Goal: Information Seeking & Learning: Check status

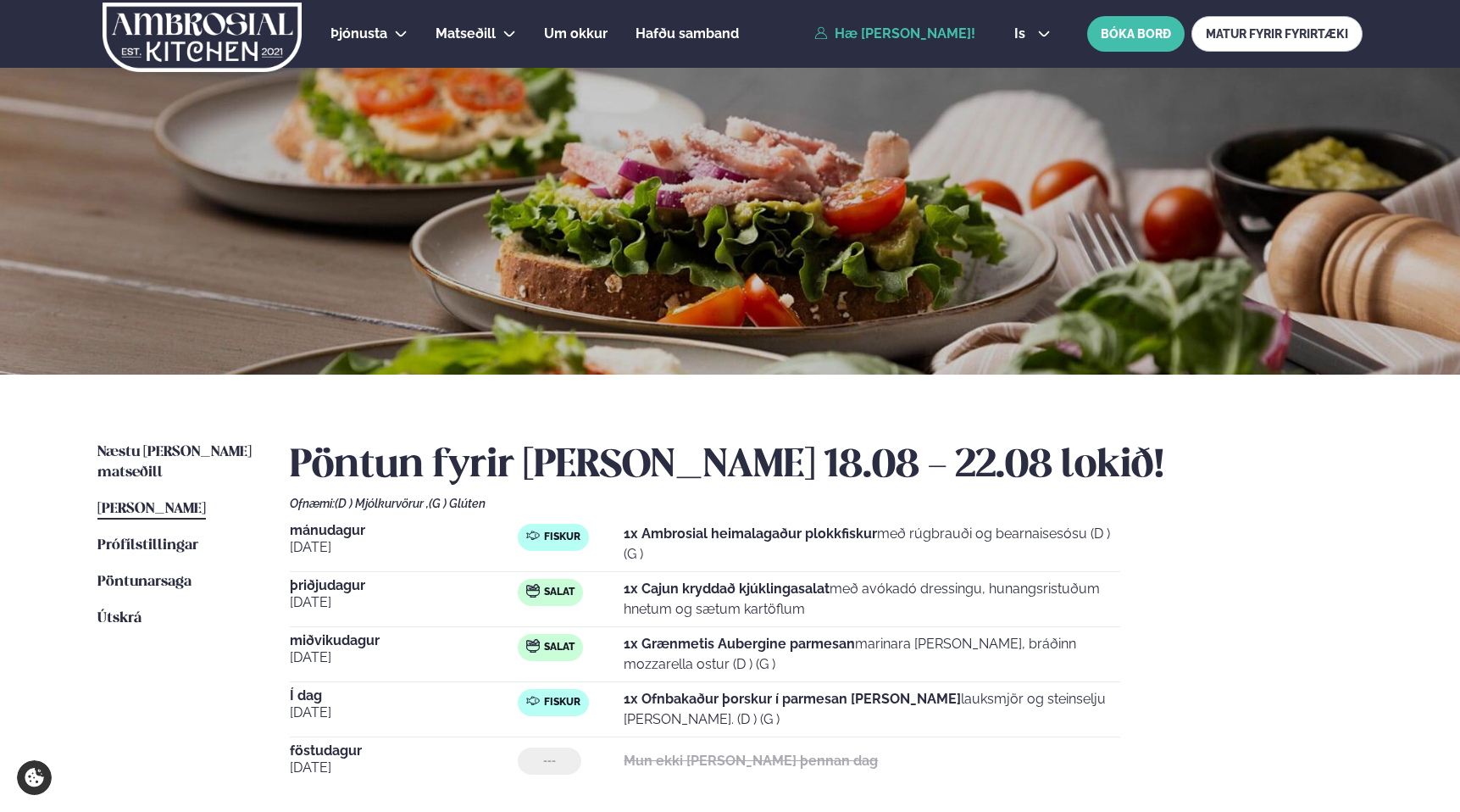
scroll to position [112, 0]
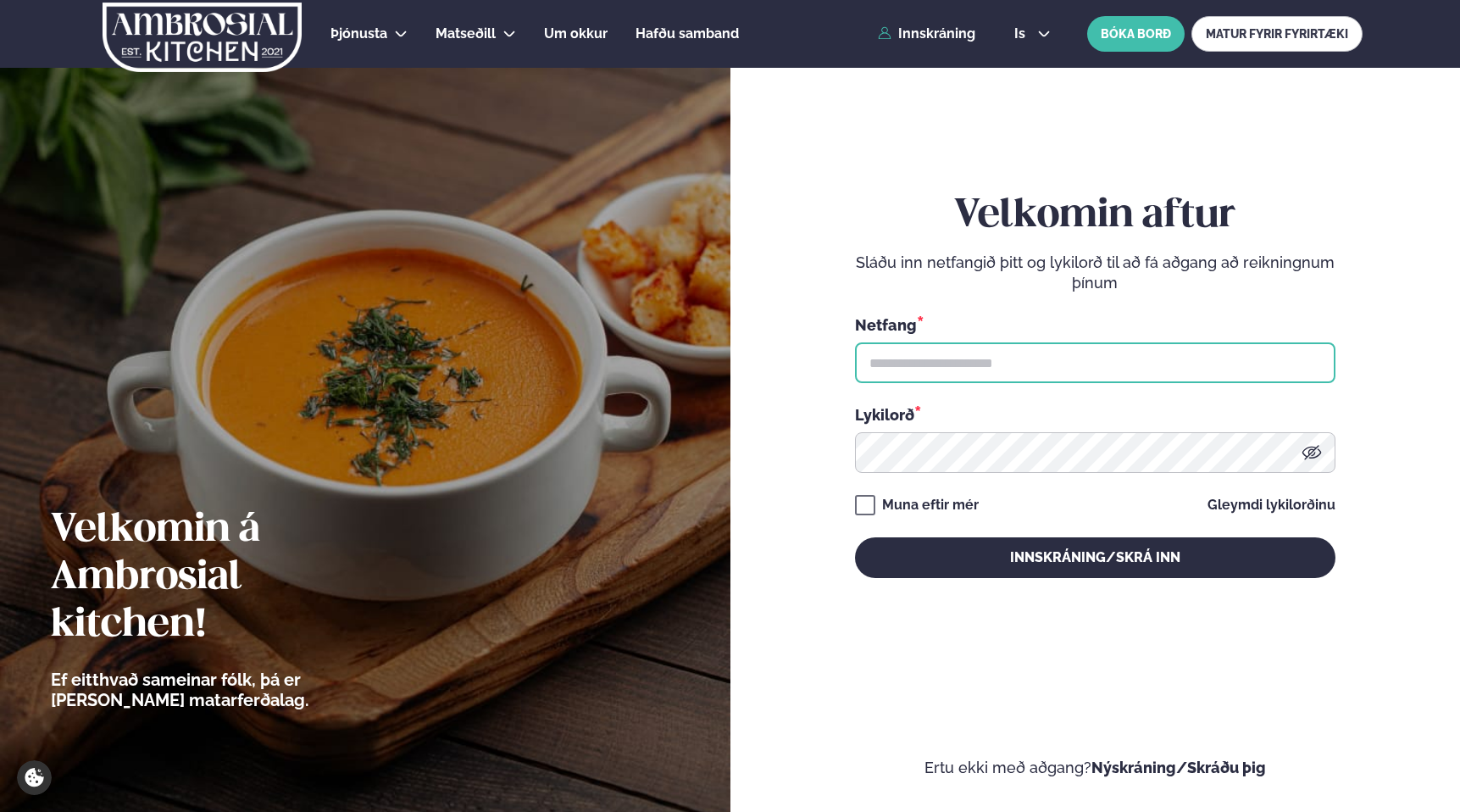
click at [1038, 368] on input "text" at bounding box center [1095, 362] width 480 height 41
type input "**********"
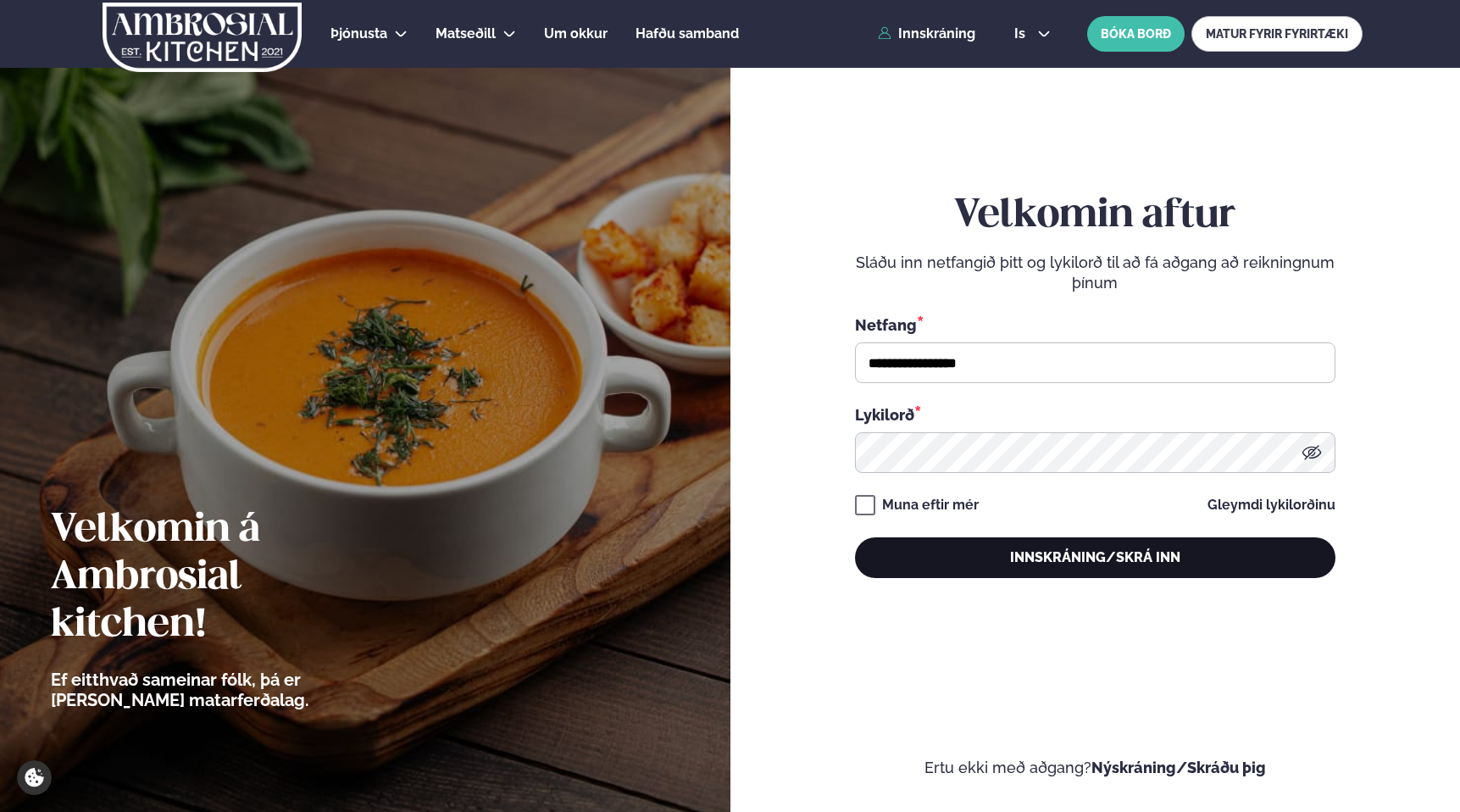
click at [1165, 542] on button "Innskráning/Skrá inn" at bounding box center [1095, 557] width 480 height 41
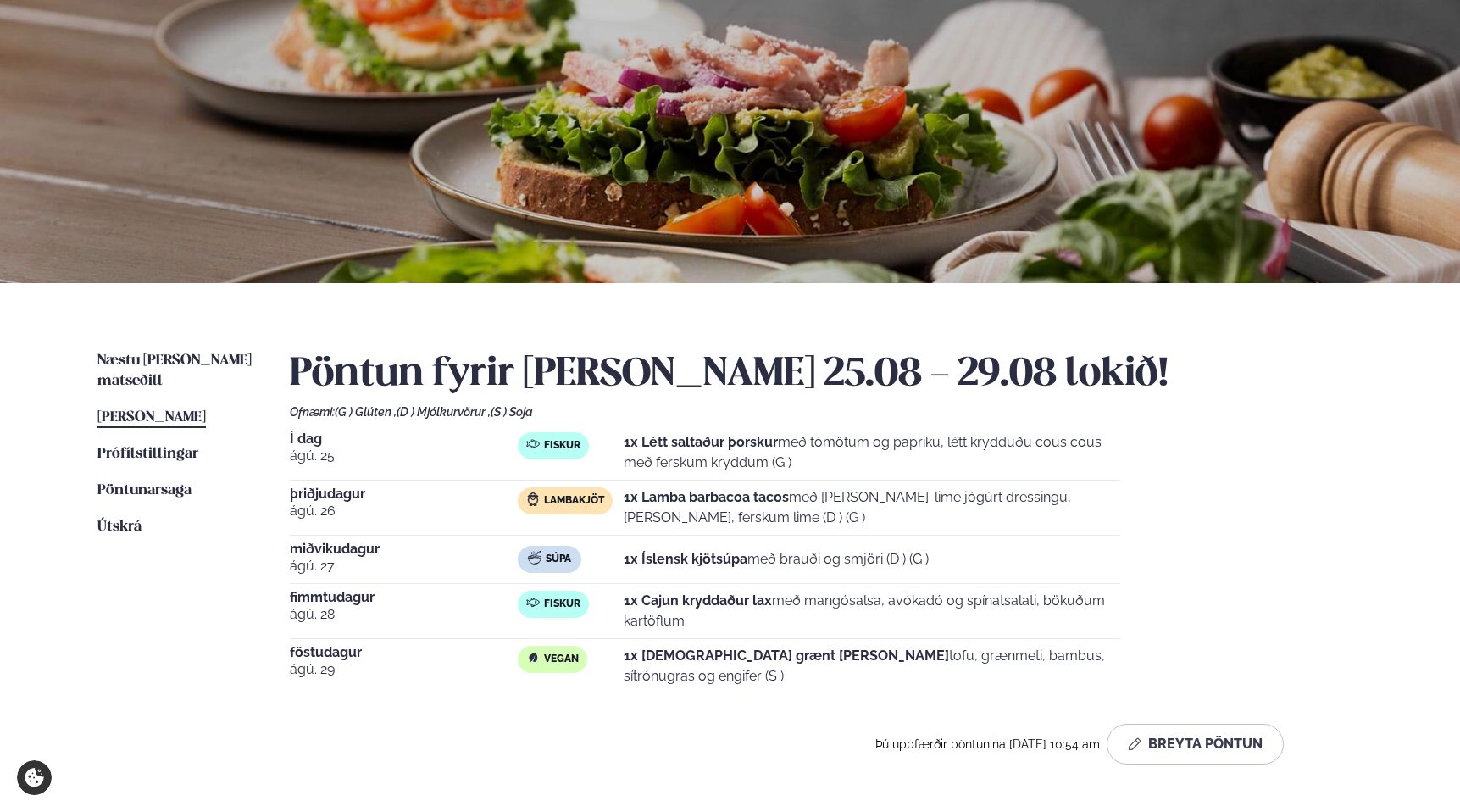
scroll to position [130, 0]
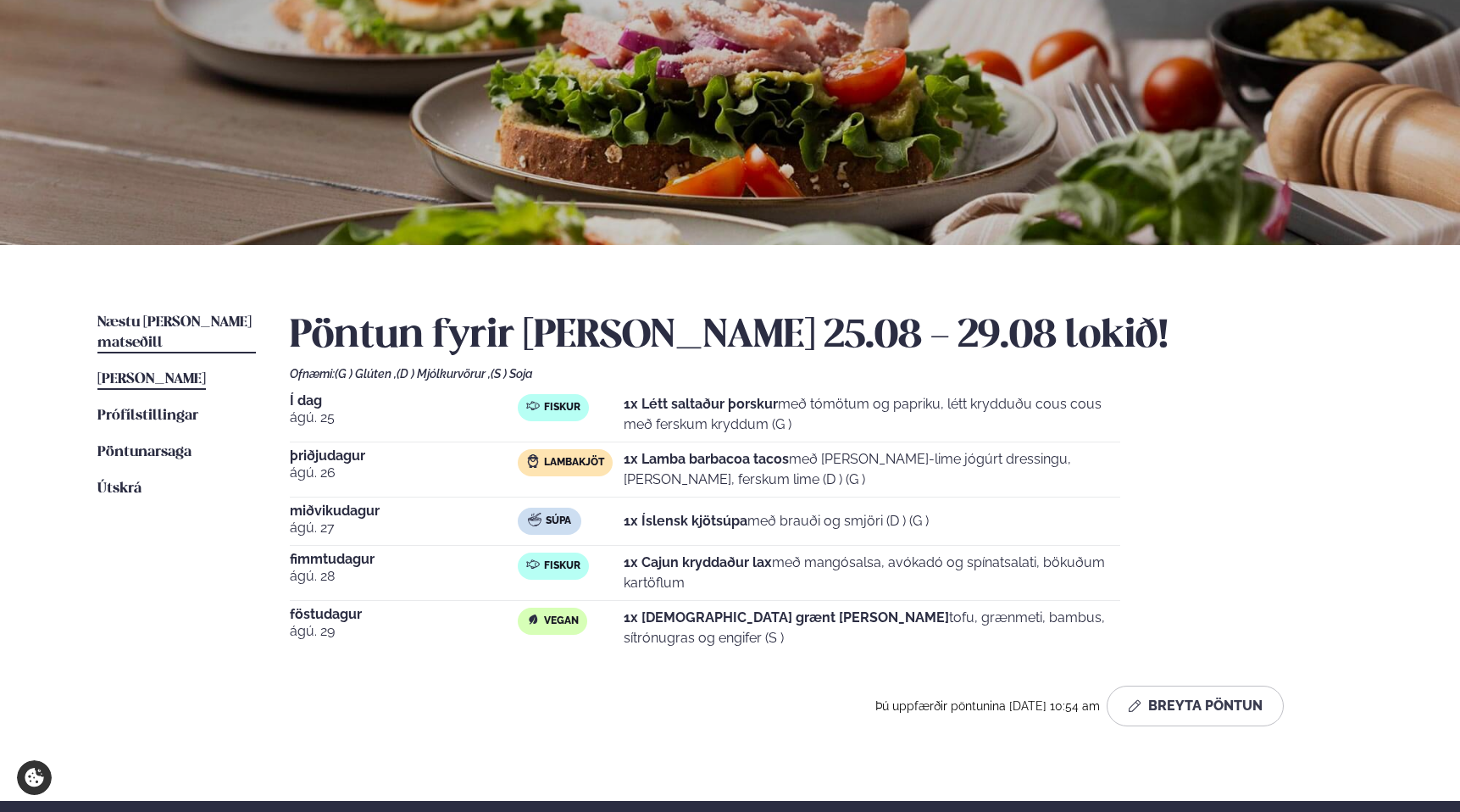
click at [167, 319] on span "Næstu [PERSON_NAME] matseðill" at bounding box center [175, 333] width 154 height 34
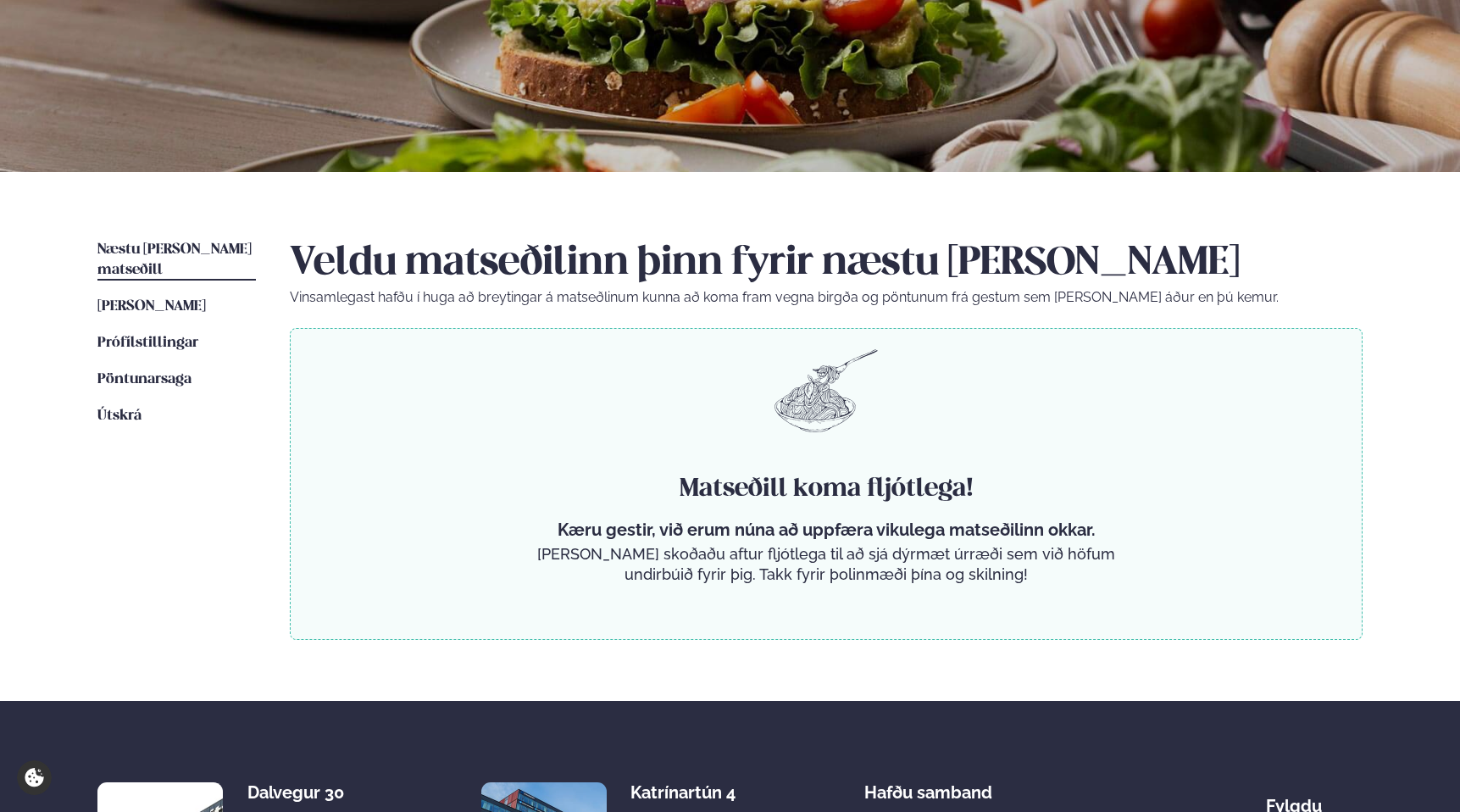
scroll to position [432, 0]
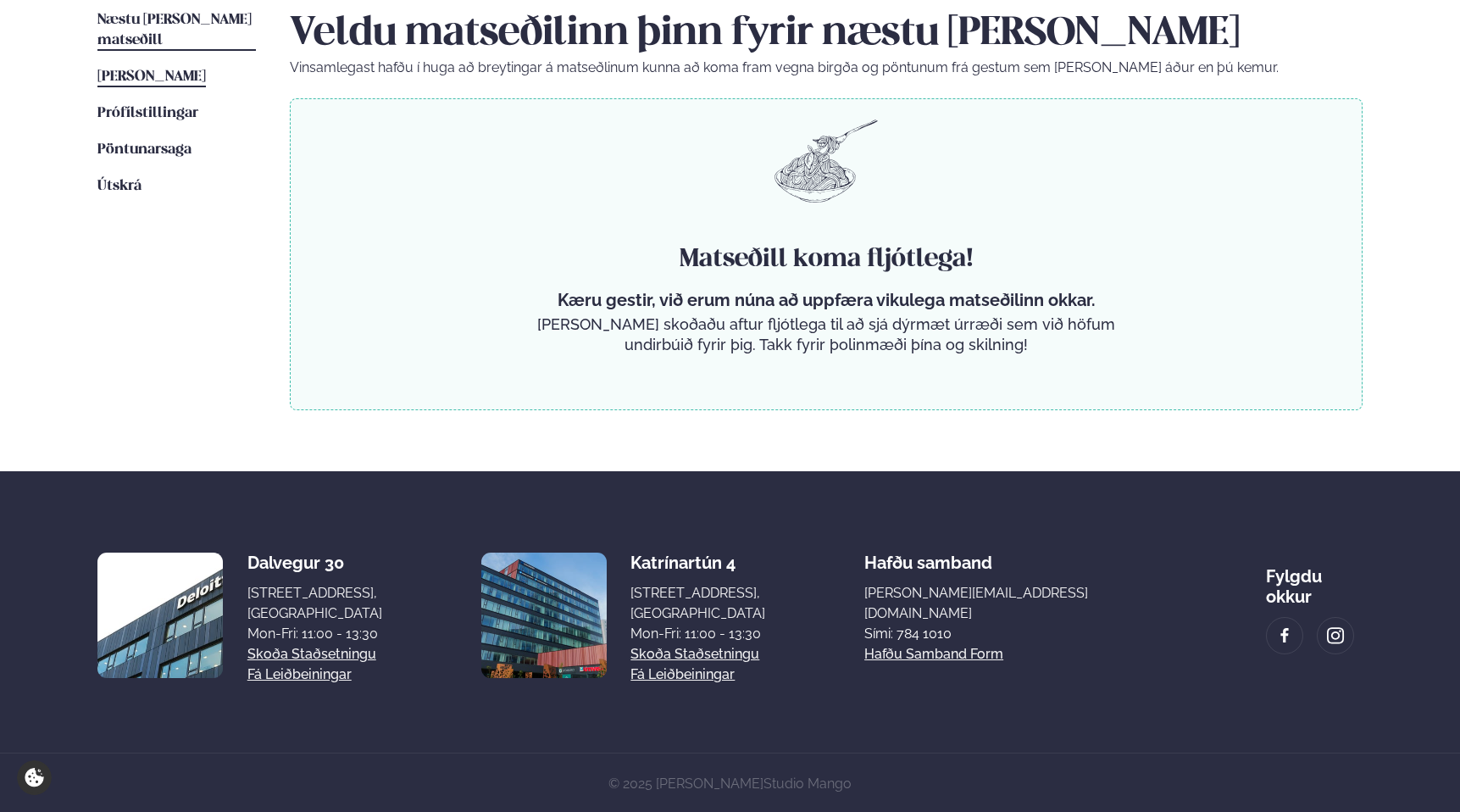
click at [143, 70] on span "[PERSON_NAME]" at bounding box center [152, 77] width 109 height 14
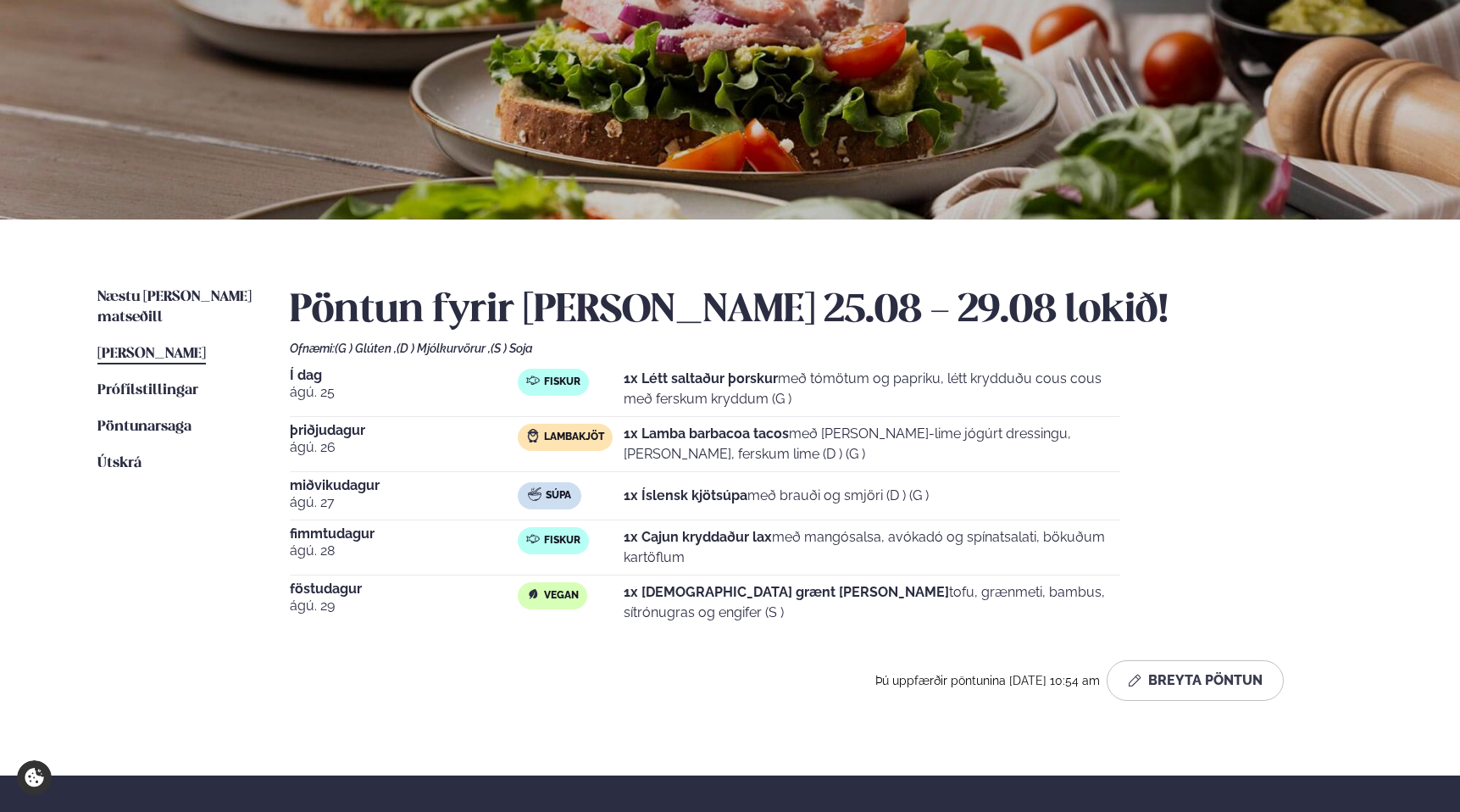
scroll to position [168, 0]
